Goal: Task Accomplishment & Management: Use online tool/utility

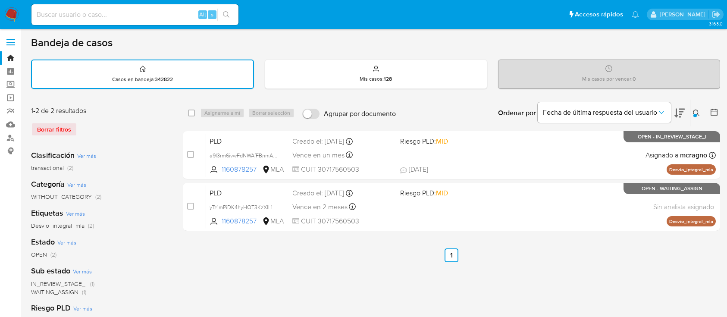
click at [16, 12] on img at bounding box center [11, 14] width 15 height 15
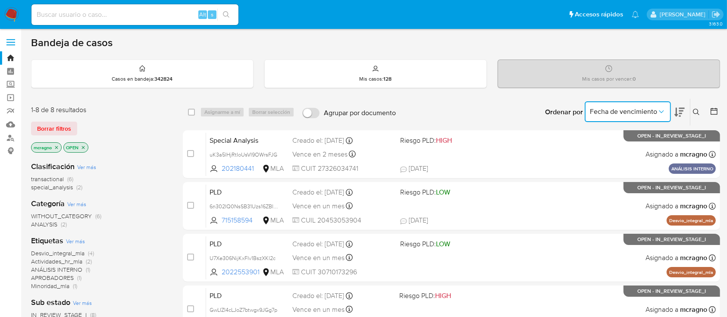
click at [641, 106] on button "Fecha de vencimiento" at bounding box center [628, 111] width 86 height 21
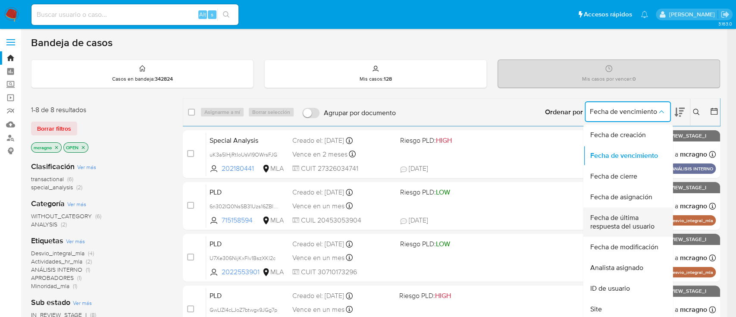
click at [647, 221] on span "Fecha de última respuesta del usuario" at bounding box center [625, 221] width 71 height 17
